Goal: Transaction & Acquisition: Purchase product/service

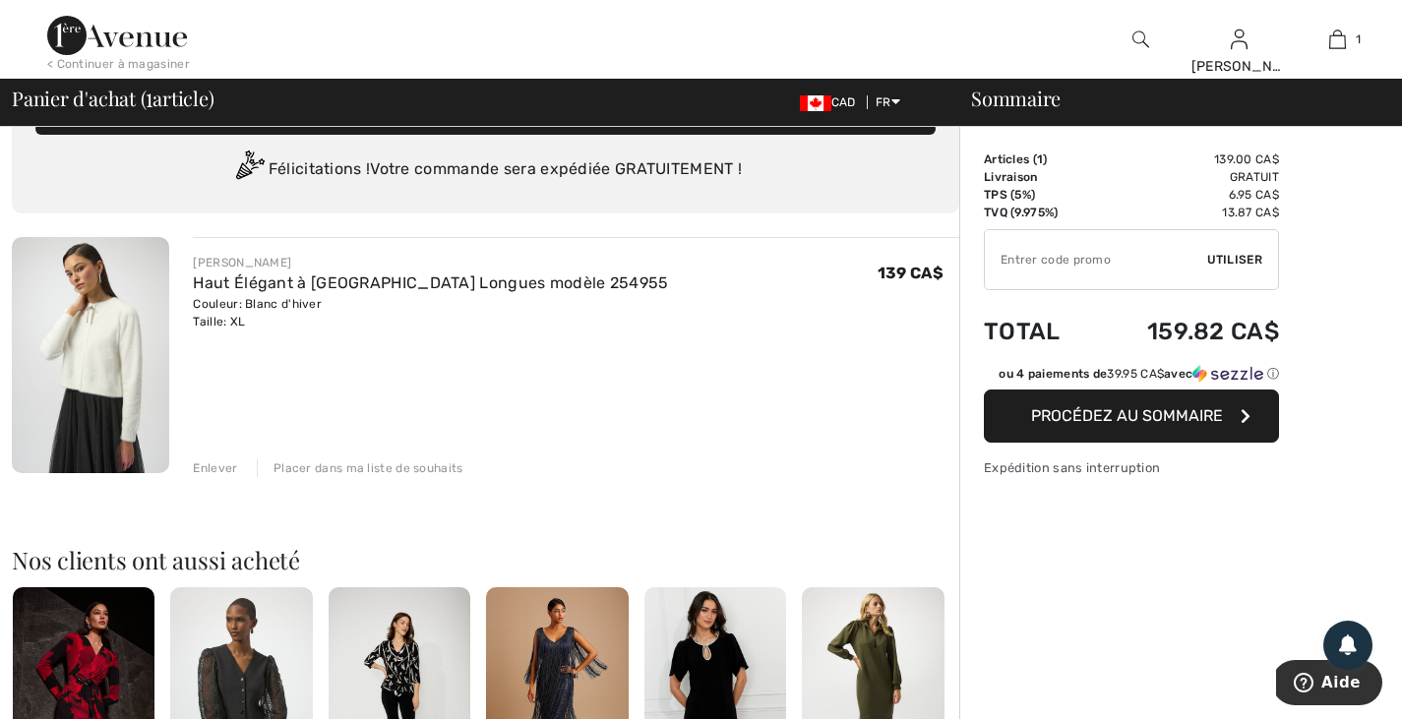
scroll to position [60, 0]
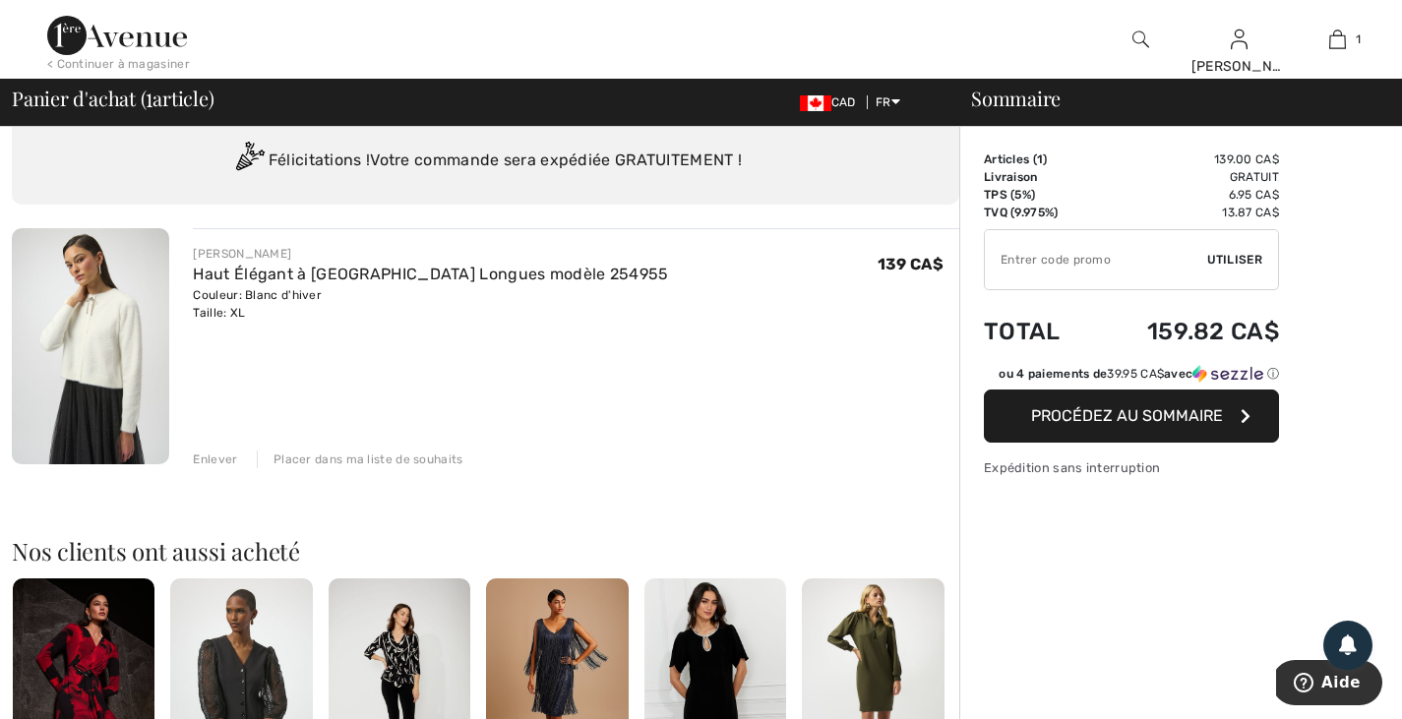
click at [1047, 429] on button "Procédez au sommaire" at bounding box center [1131, 416] width 295 height 53
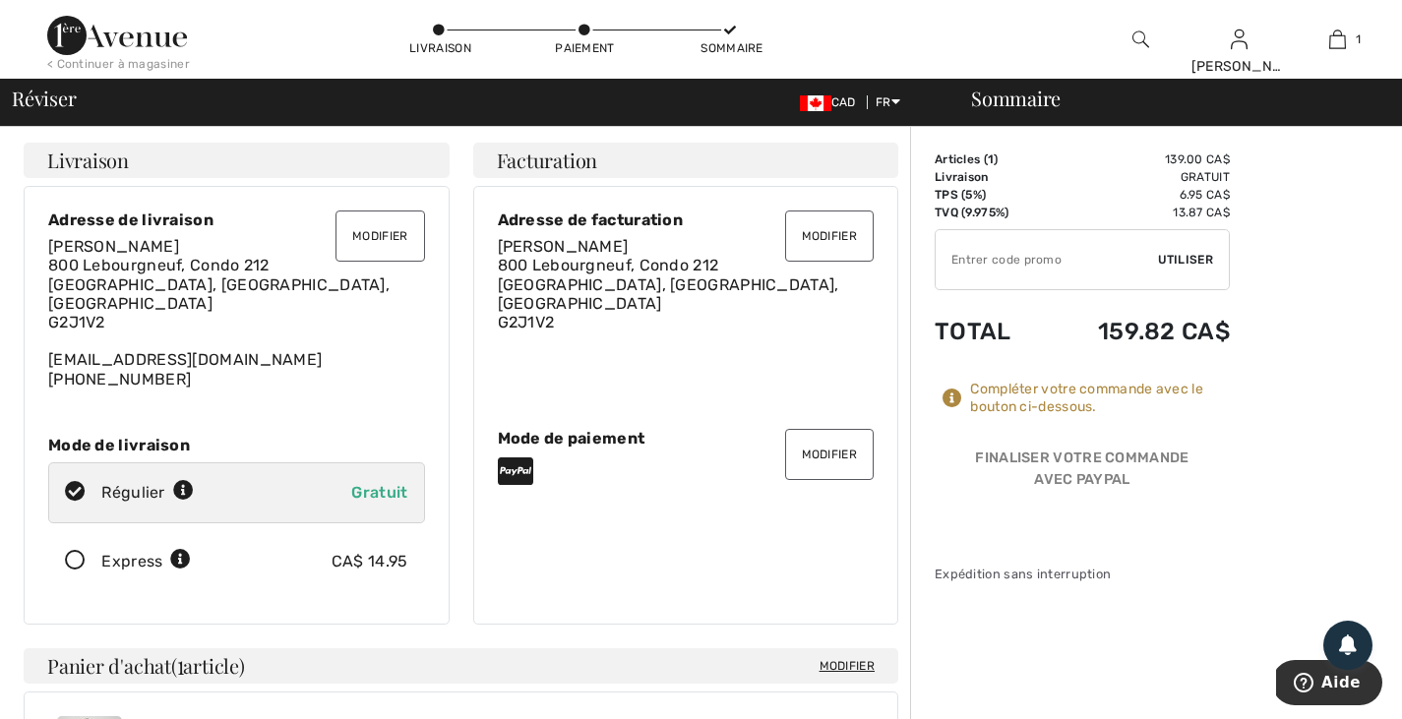
click at [399, 240] on button "Modifier" at bounding box center [380, 236] width 89 height 51
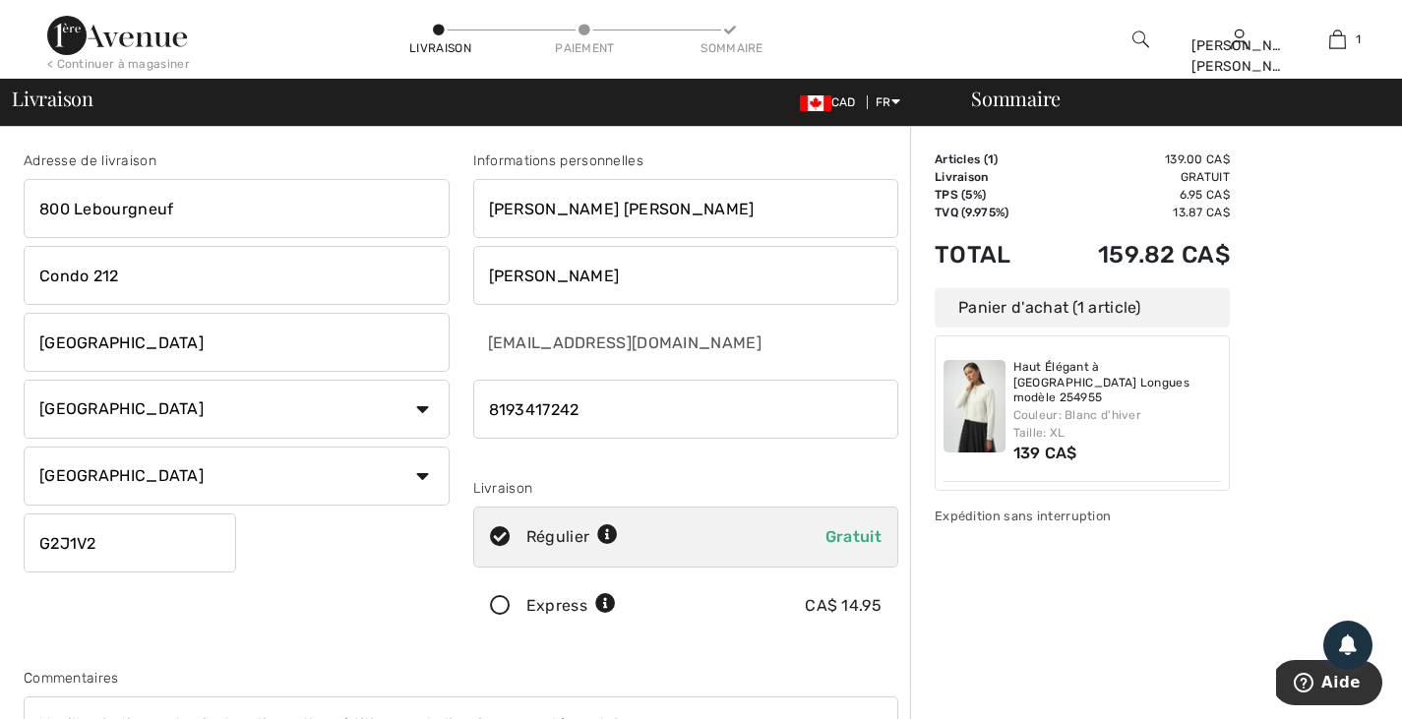
click at [175, 209] on input "800 Lebourgneuf" at bounding box center [237, 208] width 426 height 59
type input "8"
click at [122, 277] on input "Condo 212" at bounding box center [237, 278] width 426 height 59
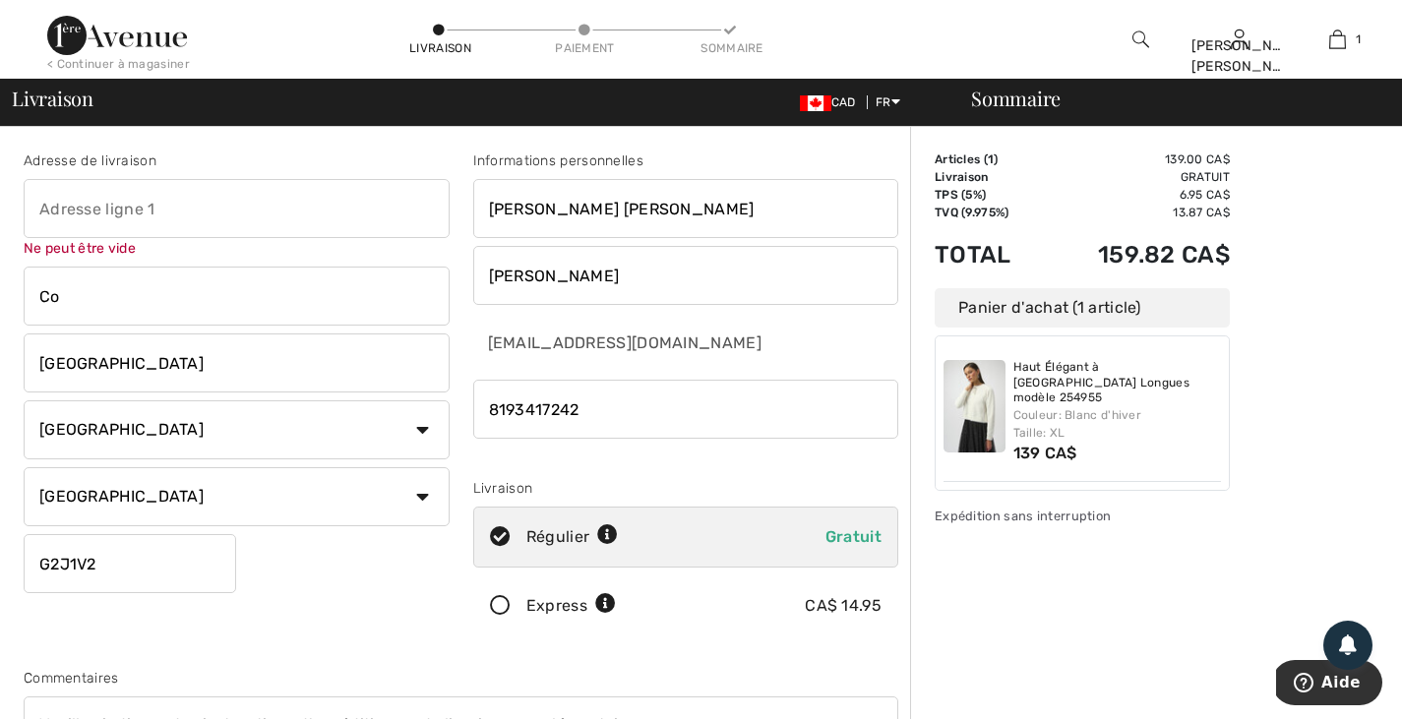
type input "C"
click at [101, 567] on input "G2J1V2" at bounding box center [130, 563] width 213 height 59
type input "G"
type input "6050"
click at [38, 210] on input "text" at bounding box center [237, 208] width 426 height 59
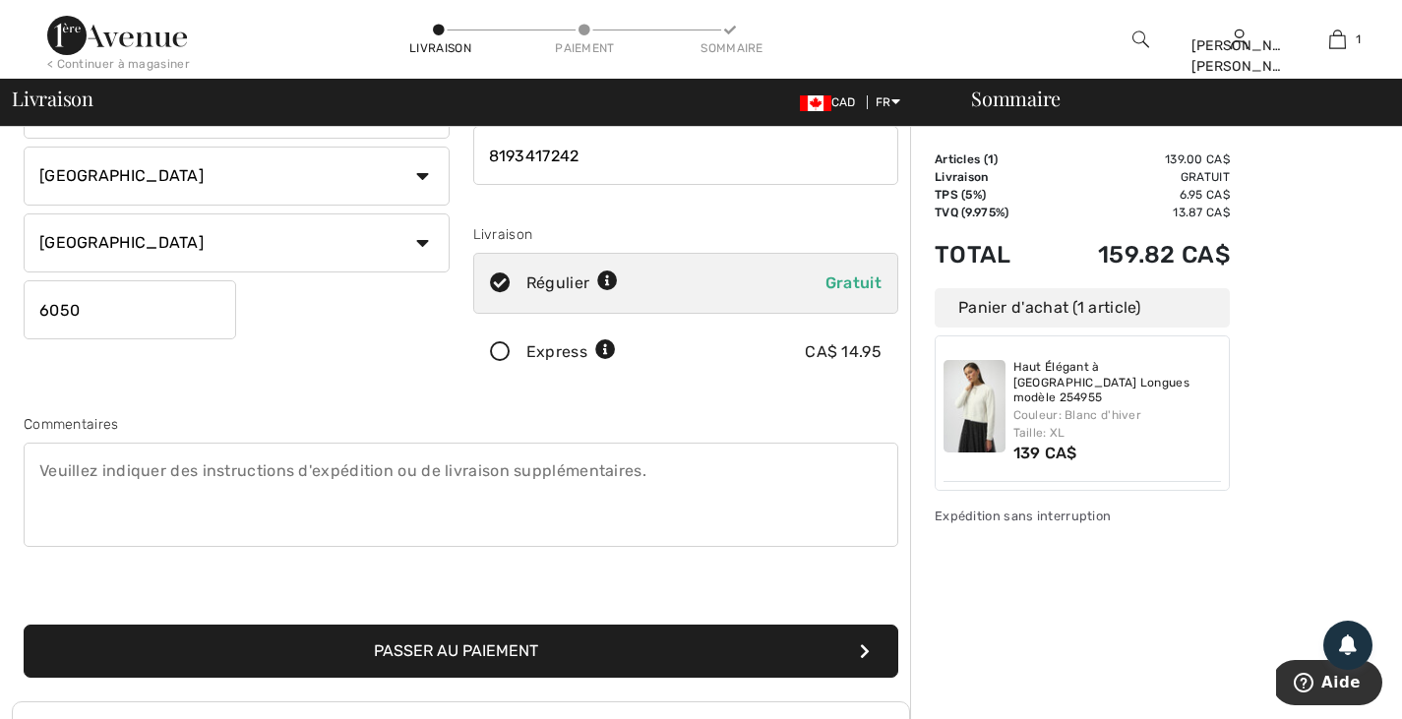
scroll to position [262, 0]
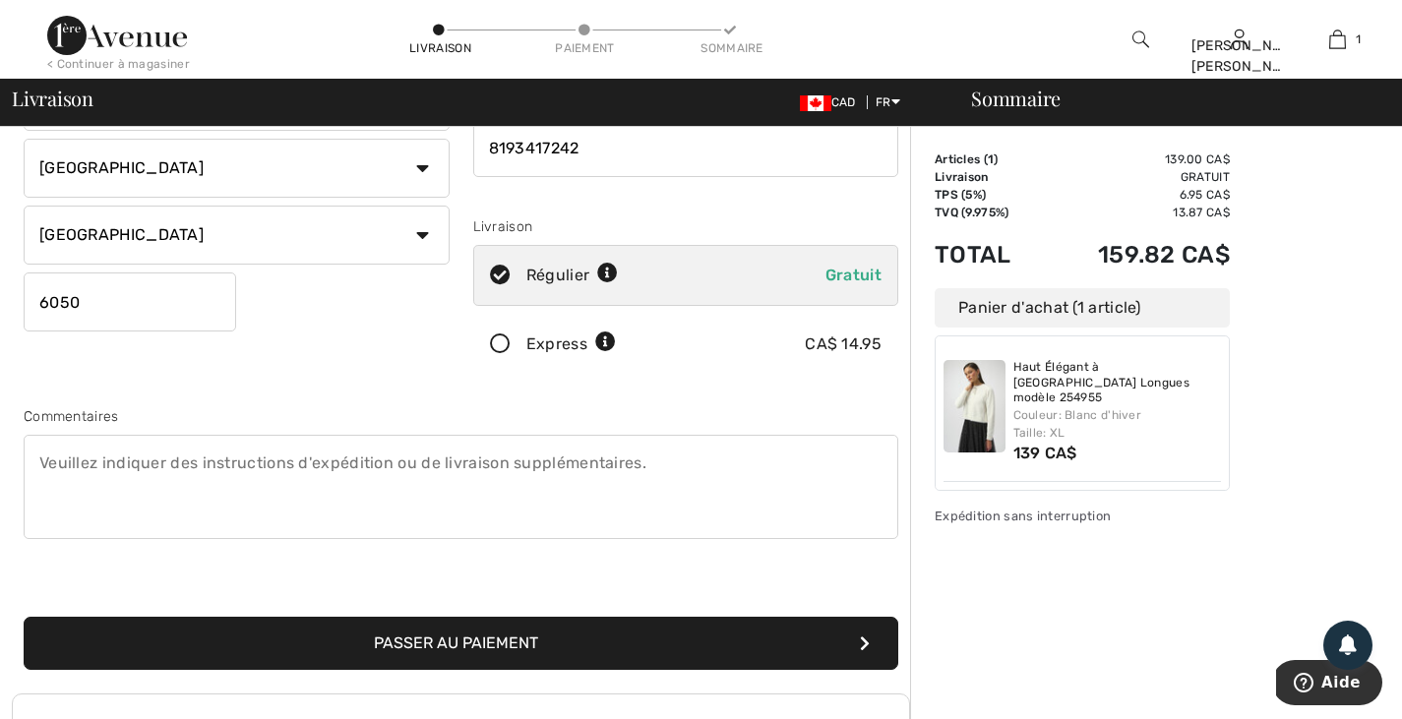
type input "[STREET_ADDRESS]"
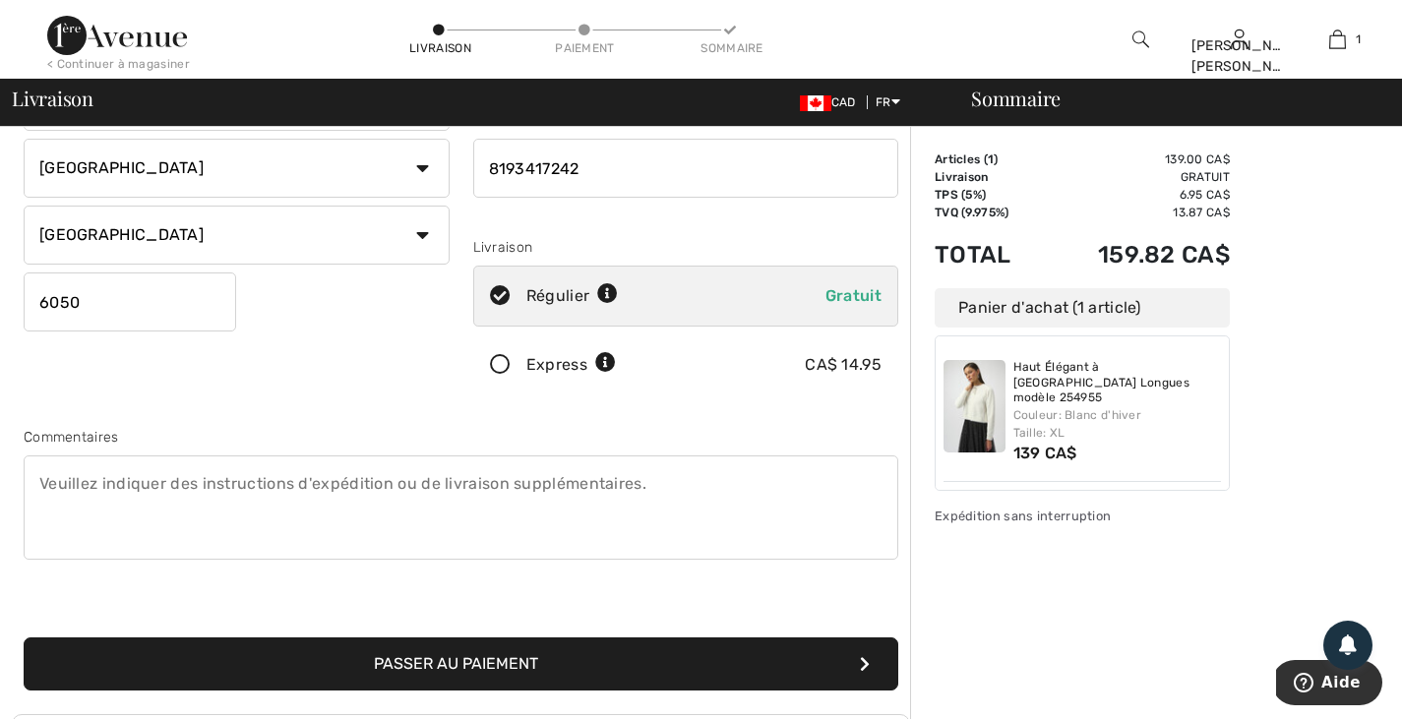
click at [86, 299] on input "6050" at bounding box center [130, 302] width 213 height 59
type input "6"
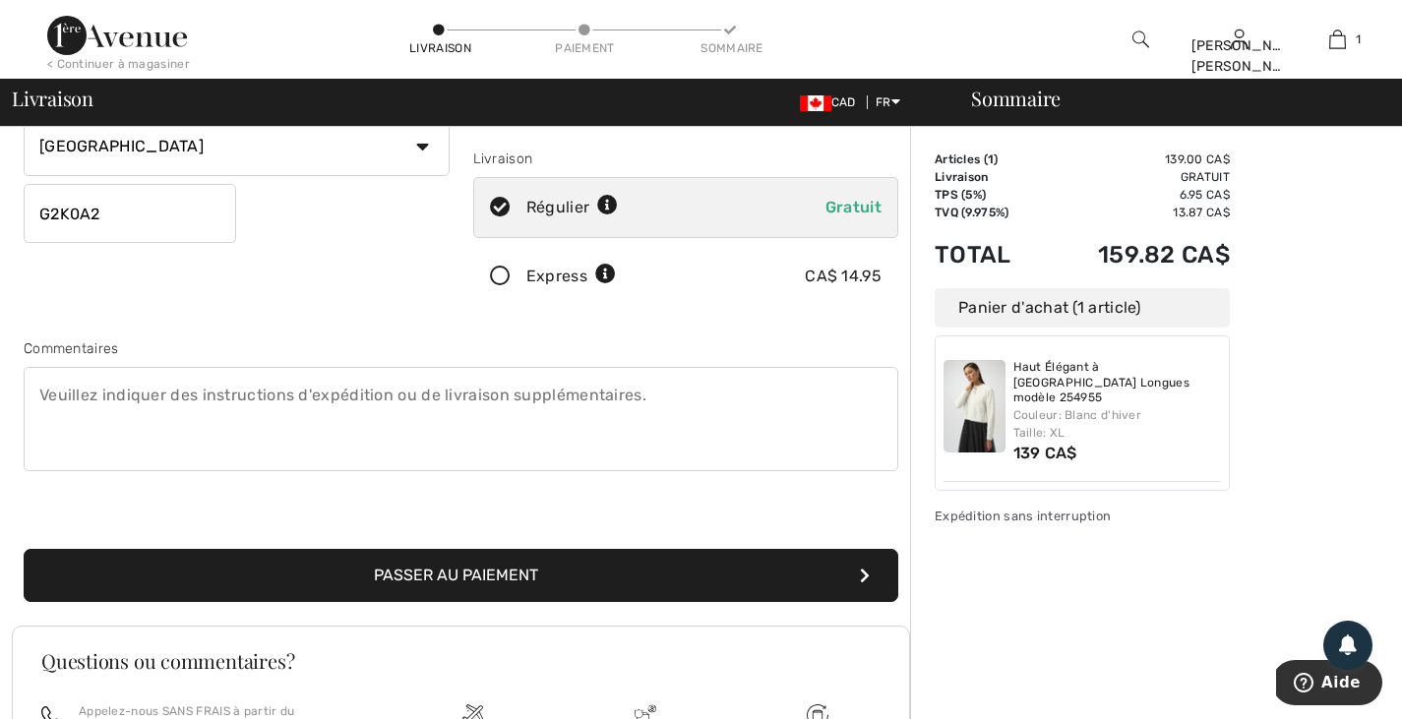
scroll to position [356, 0]
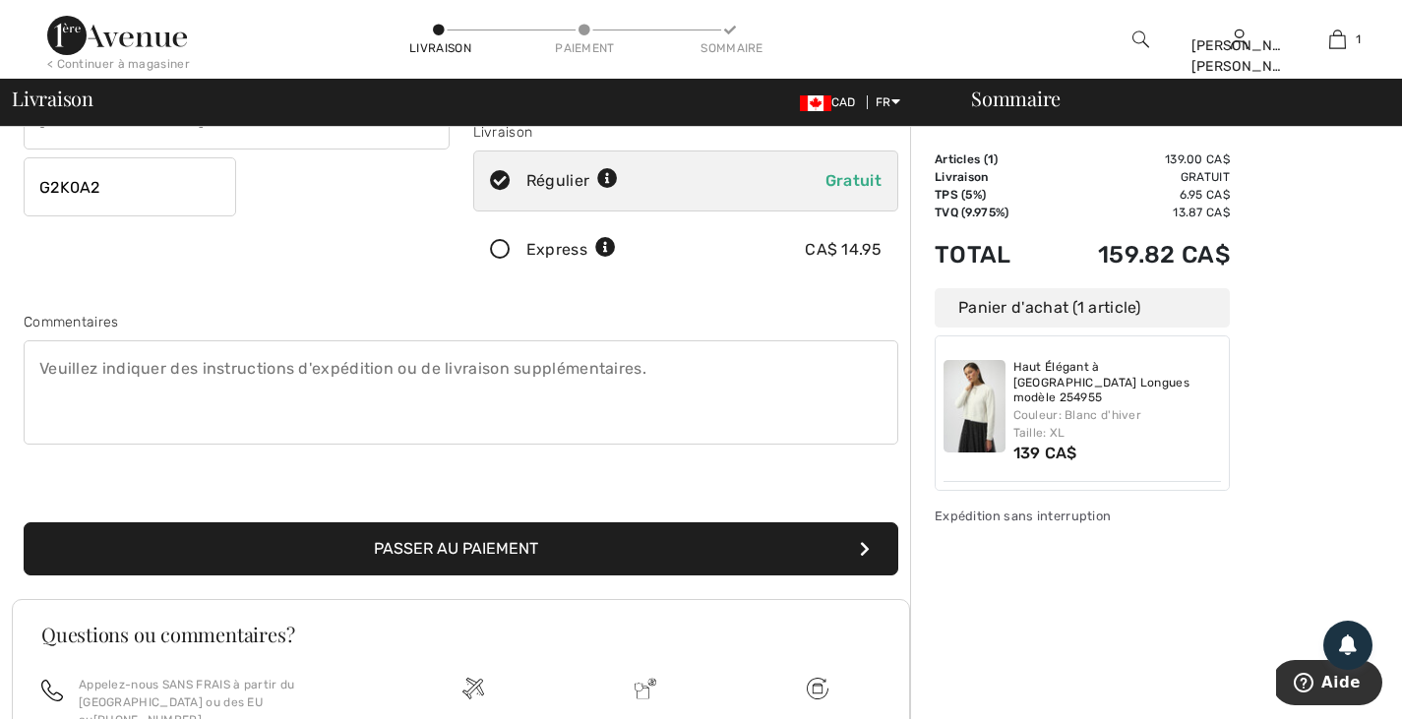
type input "G2K0A2"
click at [531, 540] on button "Passer au paiement" at bounding box center [461, 548] width 875 height 53
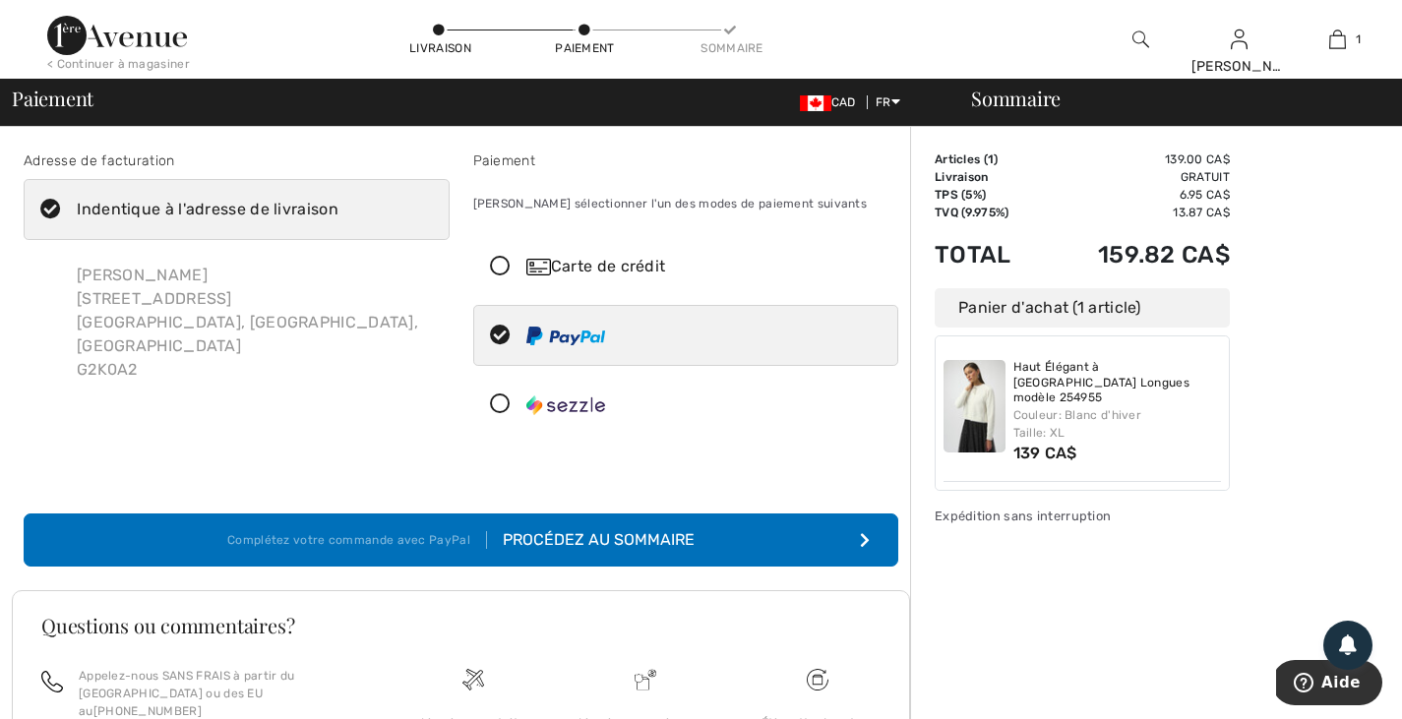
click at [503, 264] on icon at bounding box center [500, 267] width 52 height 21
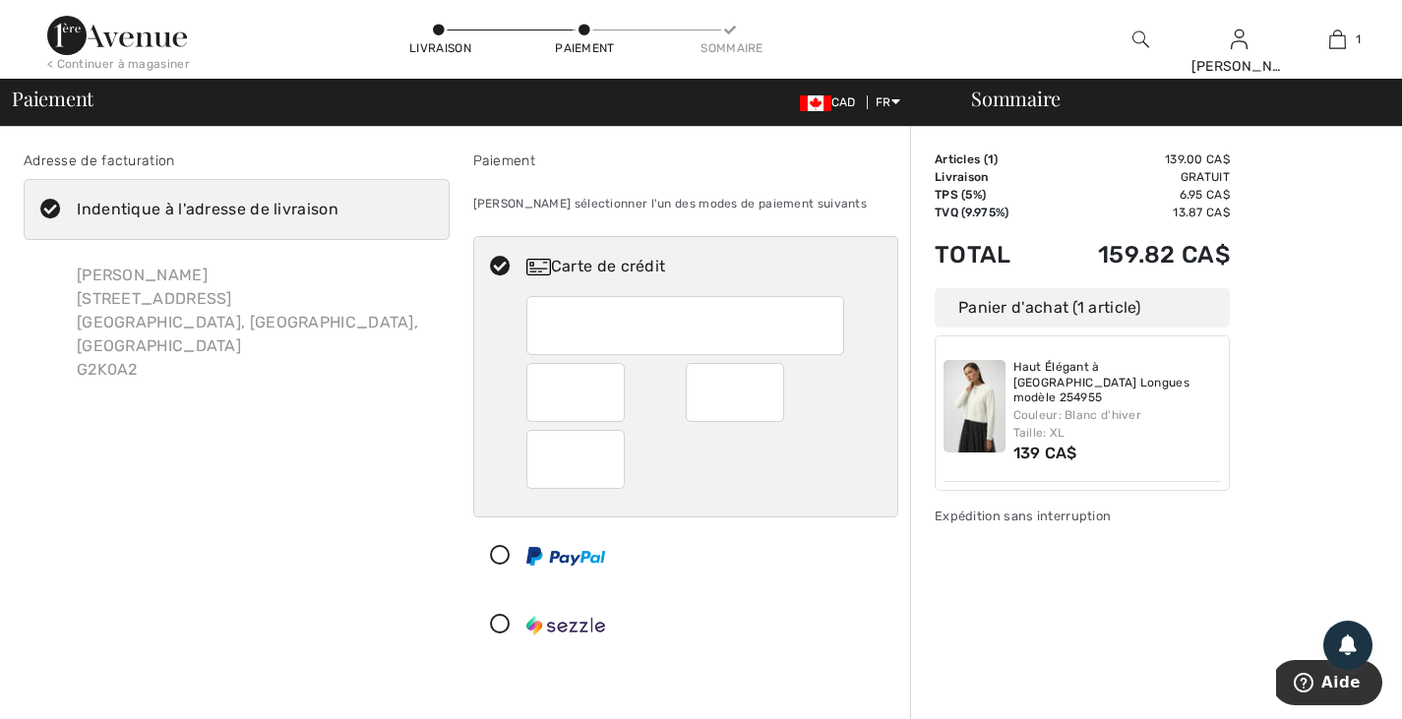
click at [495, 553] on icon at bounding box center [500, 556] width 52 height 21
radio input "true"
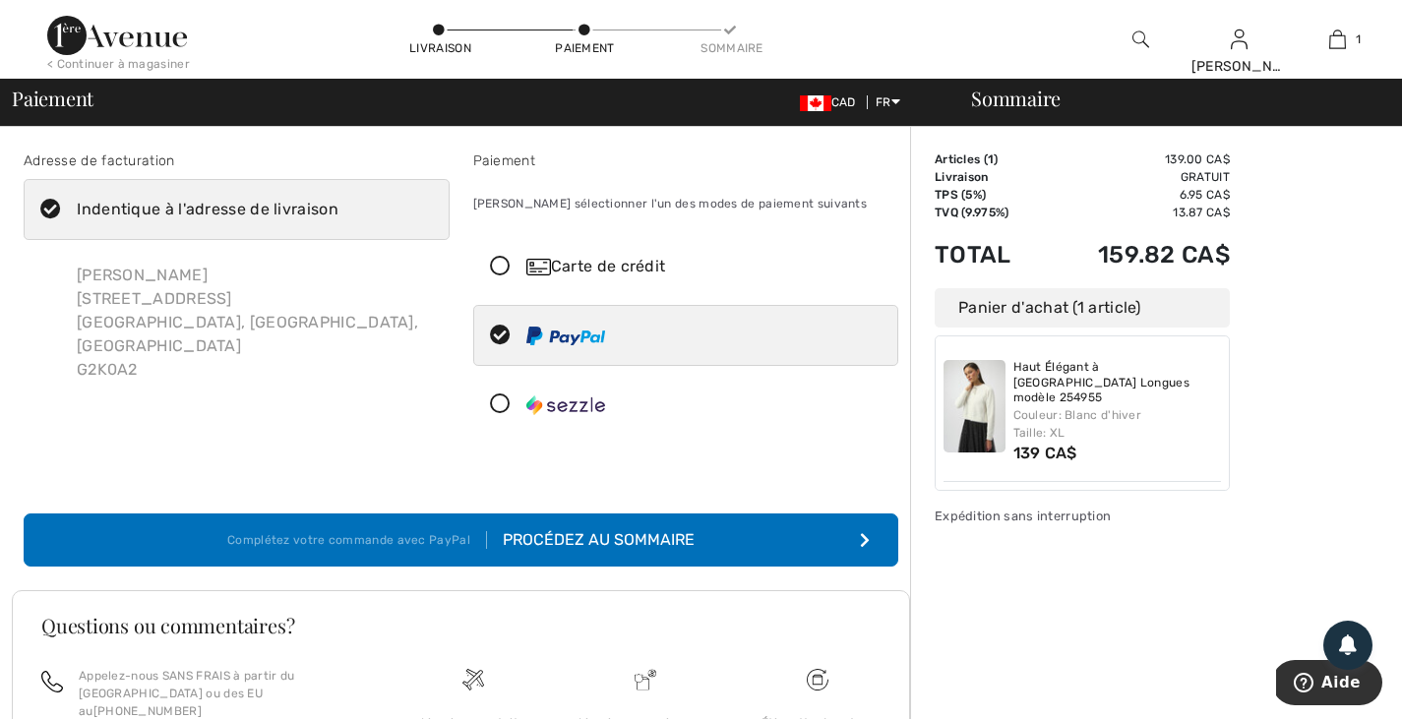
click at [543, 538] on div "Procédez au sommaire" at bounding box center [591, 540] width 208 height 24
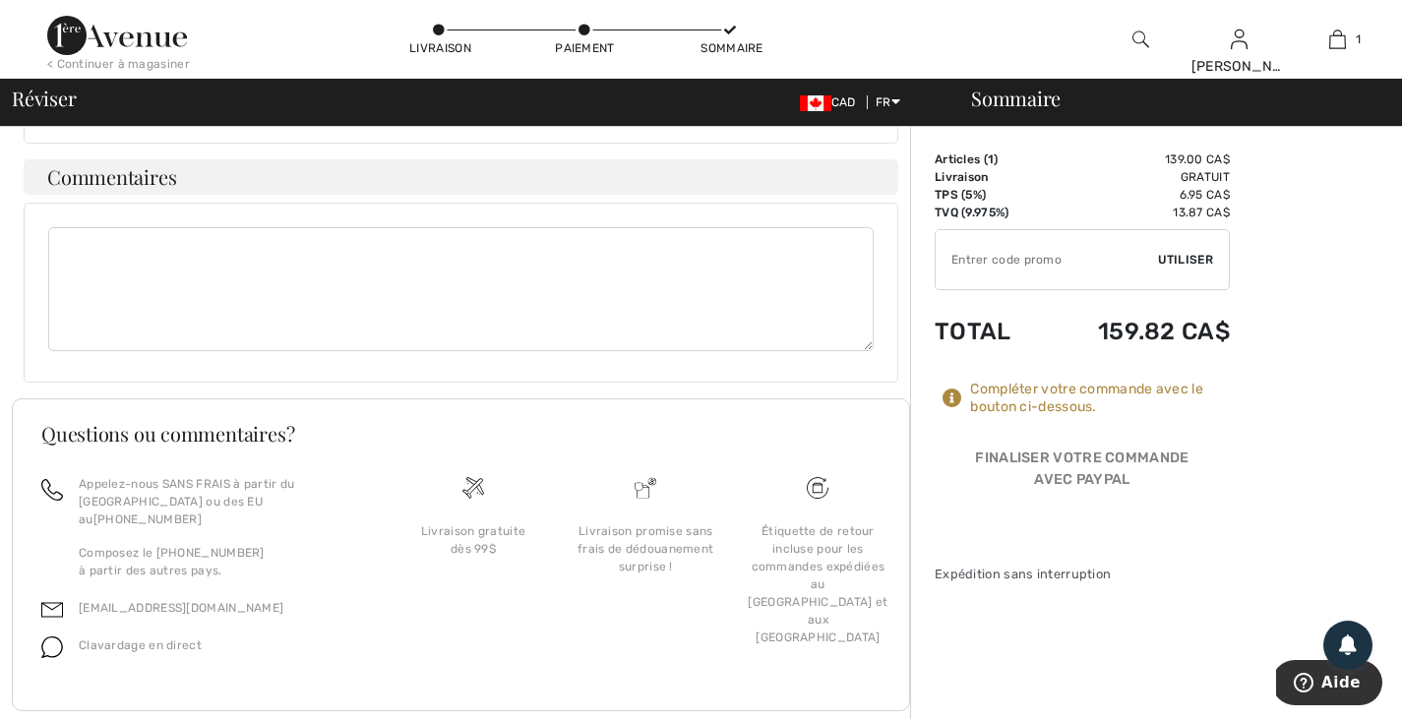
scroll to position [696, 0]
